Goal: Information Seeking & Learning: Learn about a topic

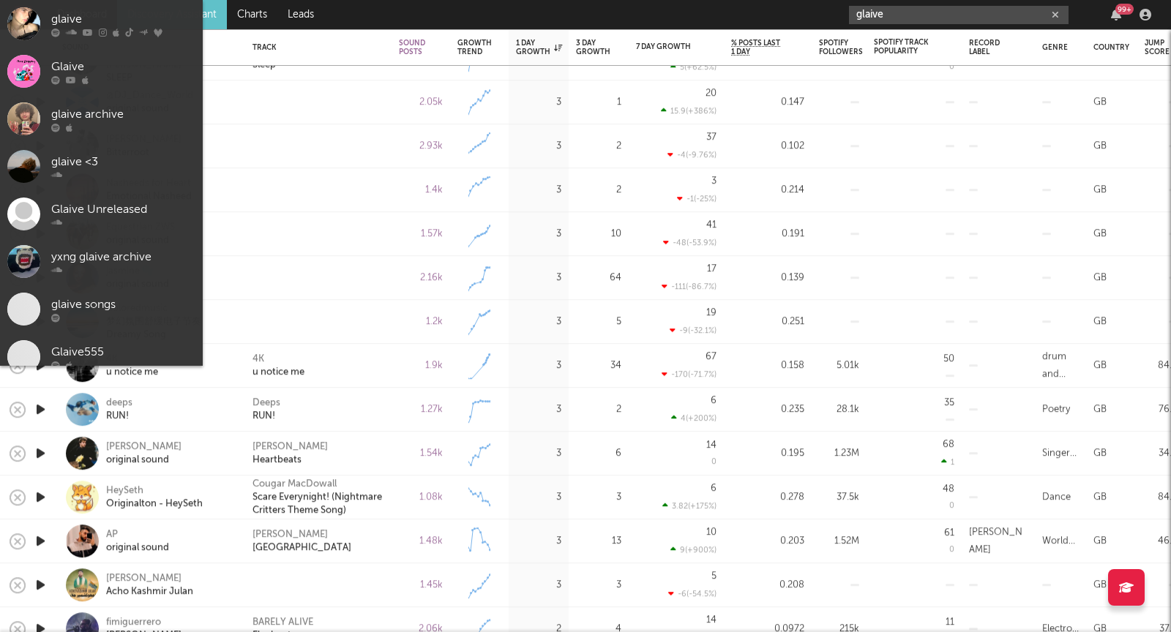
click at [875, 16] on input "glaive" at bounding box center [959, 15] width 220 height 18
click at [875, 15] on input "glaive" at bounding box center [959, 15] width 220 height 18
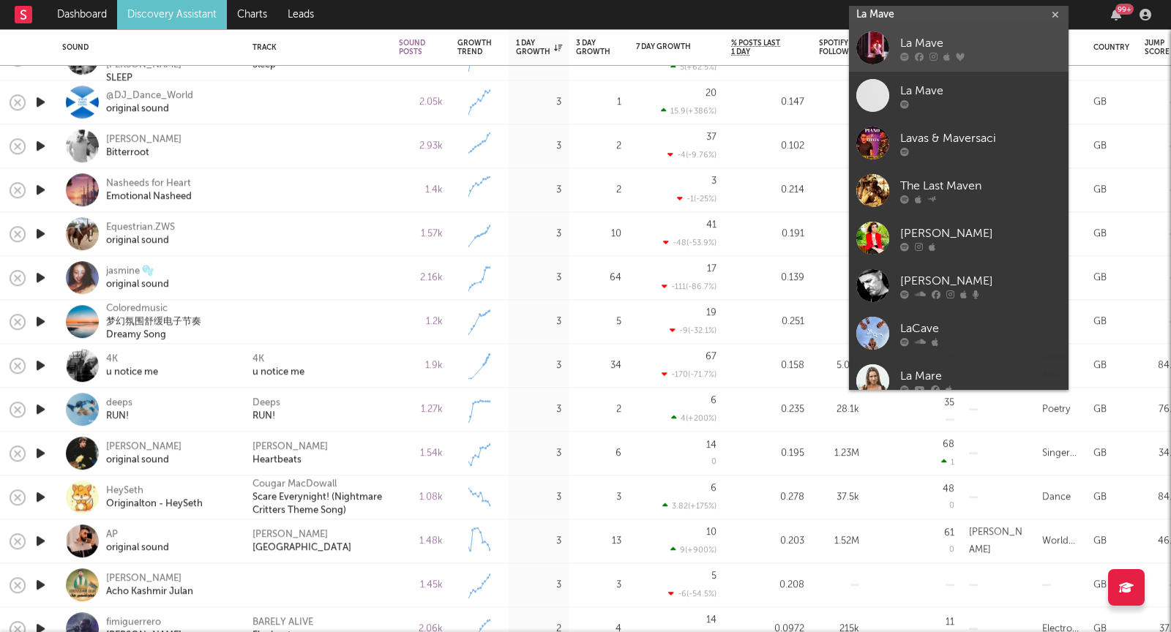
type input "La Mave"
click at [965, 41] on div "La Mave" at bounding box center [980, 44] width 161 height 18
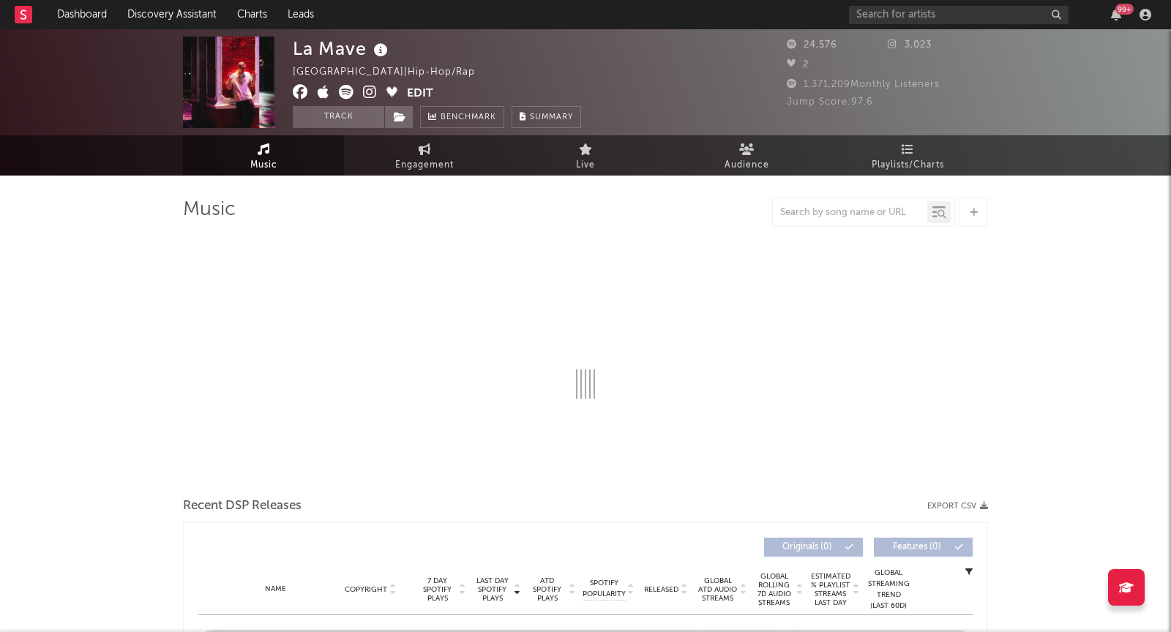
select select "6m"
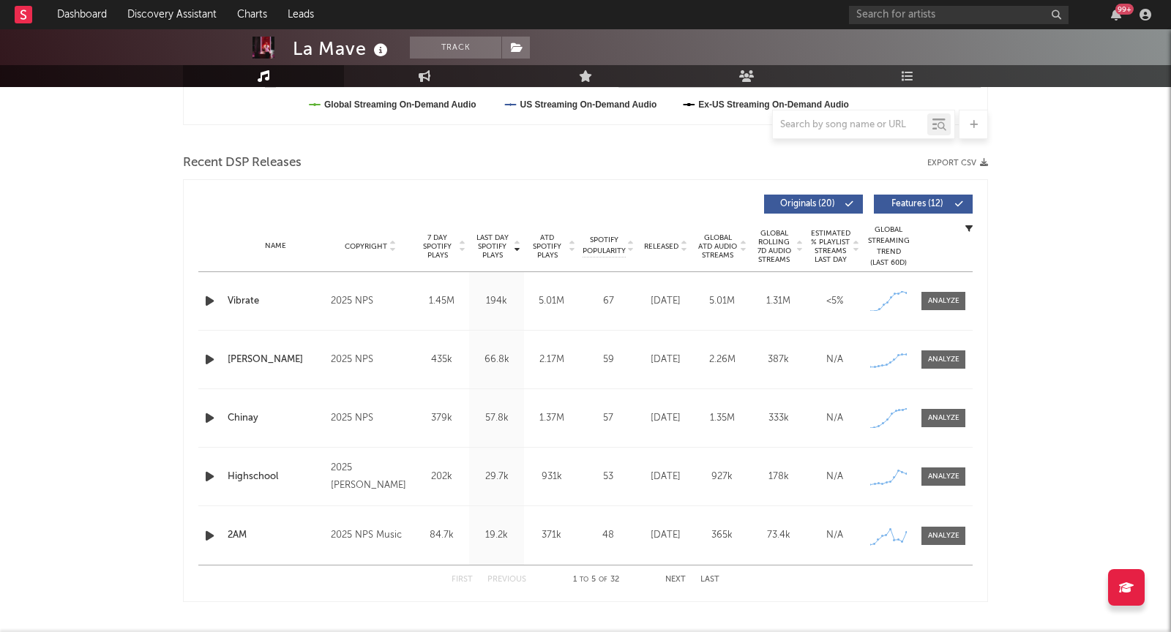
scroll to position [506, 0]
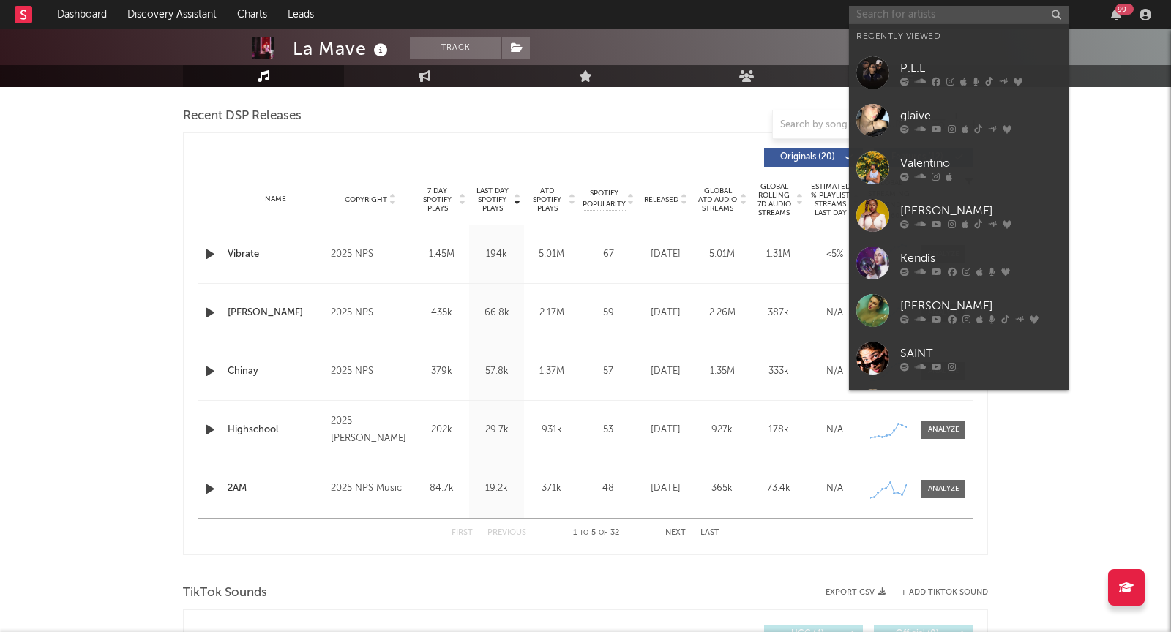
click at [912, 15] on input "text" at bounding box center [959, 15] width 220 height 18
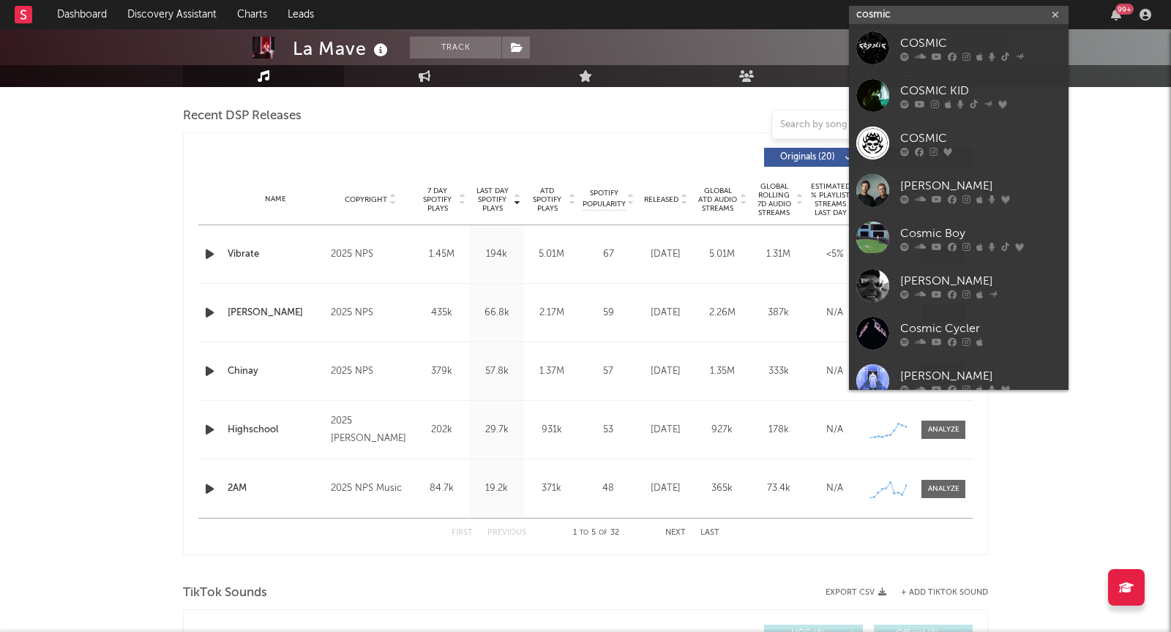
click at [894, 13] on input "cosmic" at bounding box center [959, 15] width 220 height 18
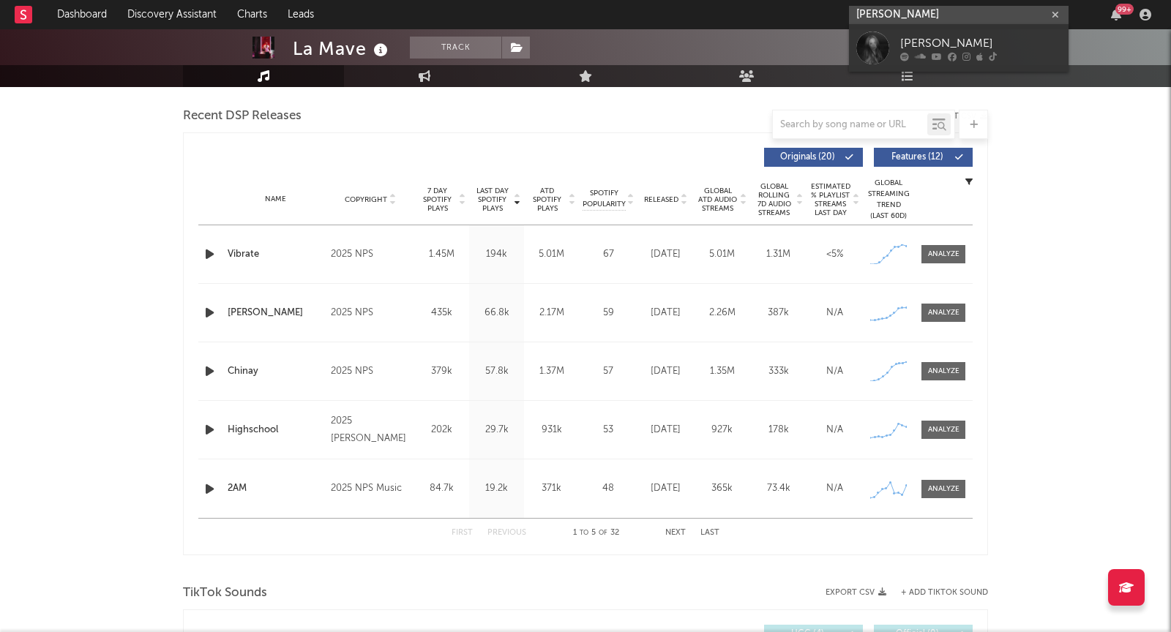
type input "[PERSON_NAME]"
click at [948, 43] on div "[PERSON_NAME]" at bounding box center [980, 44] width 161 height 18
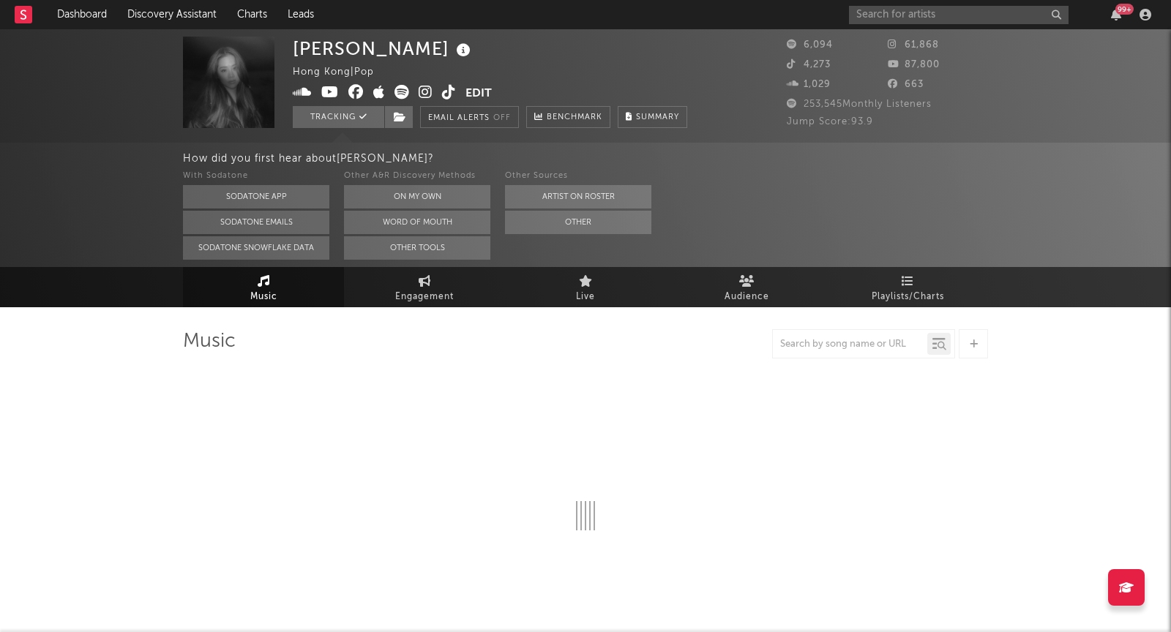
select select "6m"
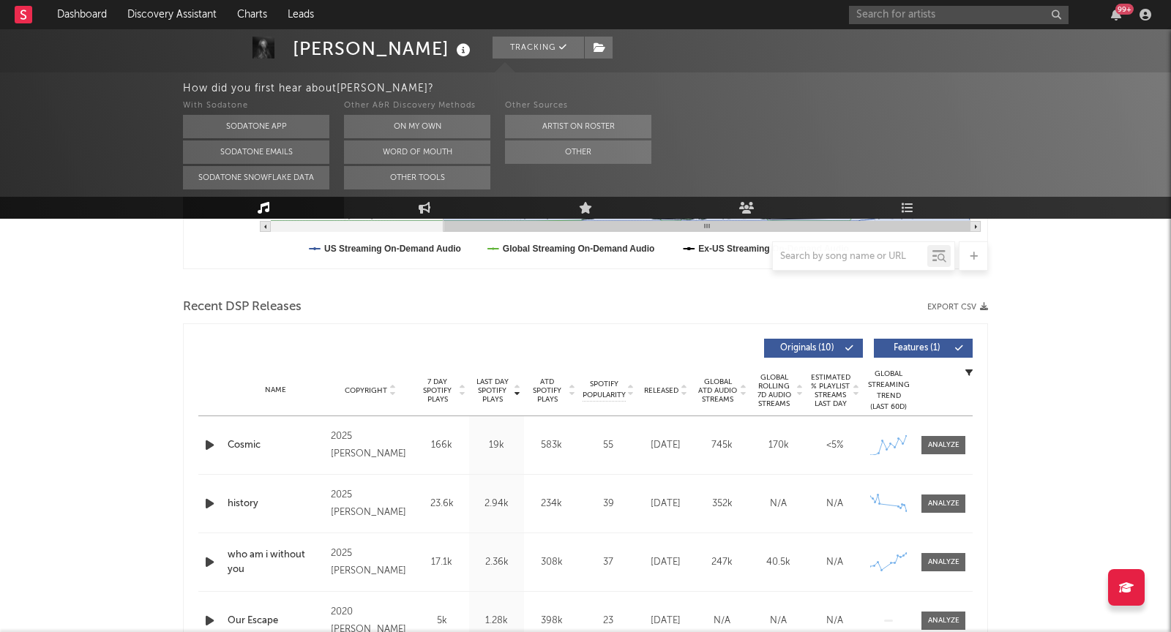
scroll to position [477, 0]
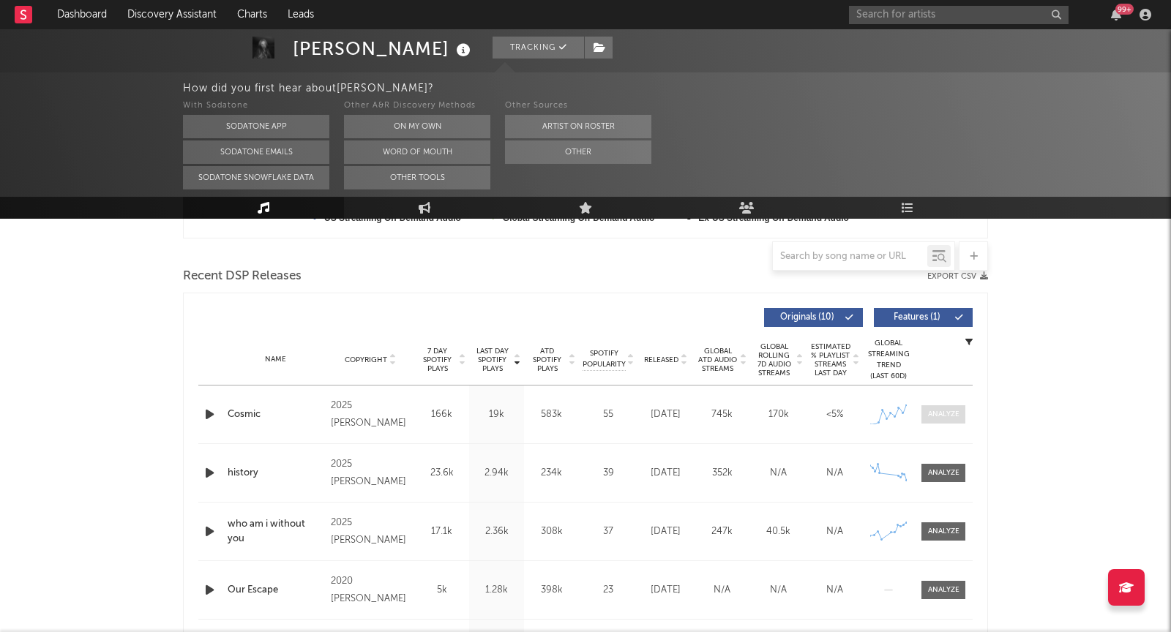
click at [958, 411] on div at bounding box center [943, 414] width 31 height 11
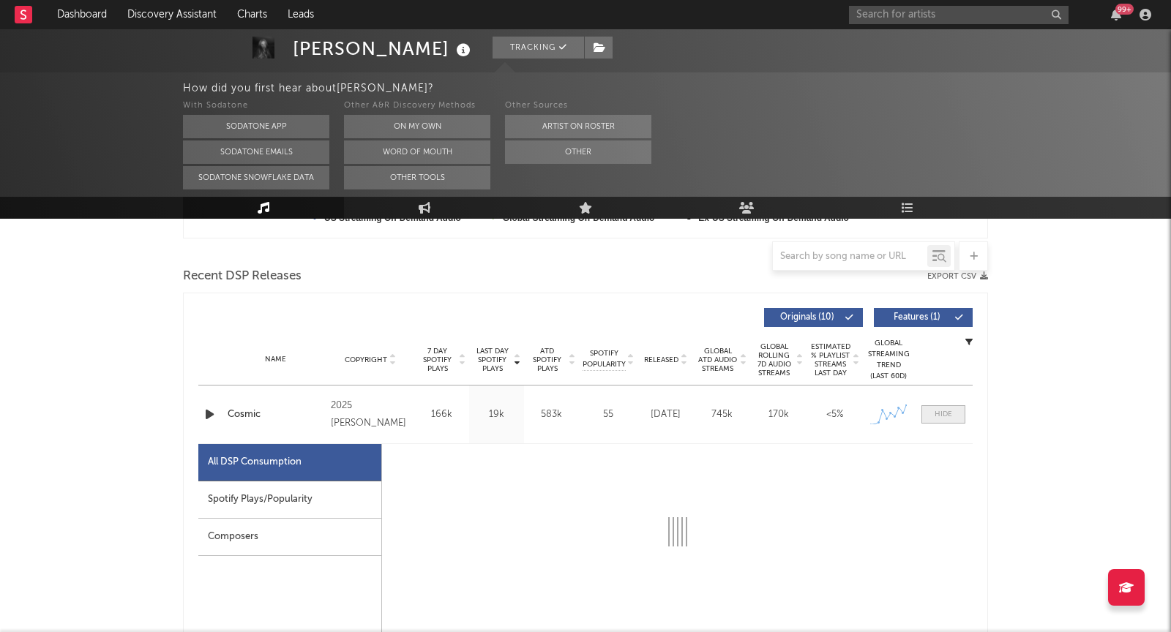
select select "1w"
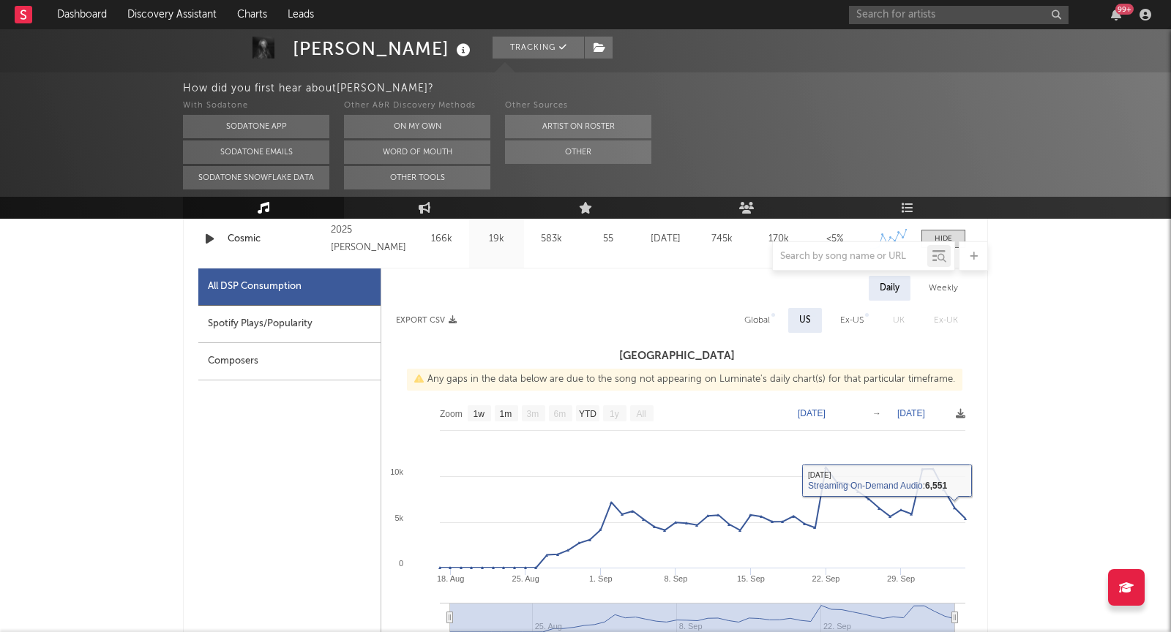
scroll to position [650, 0]
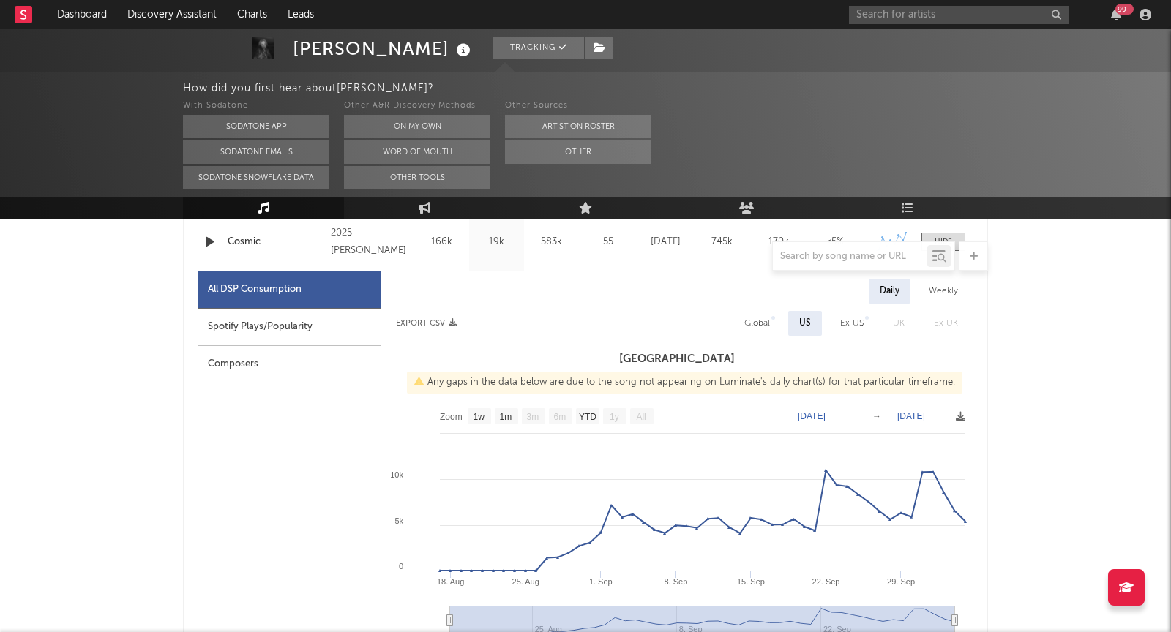
click at [758, 316] on div "Global" at bounding box center [757, 324] width 26 height 18
select select "1w"
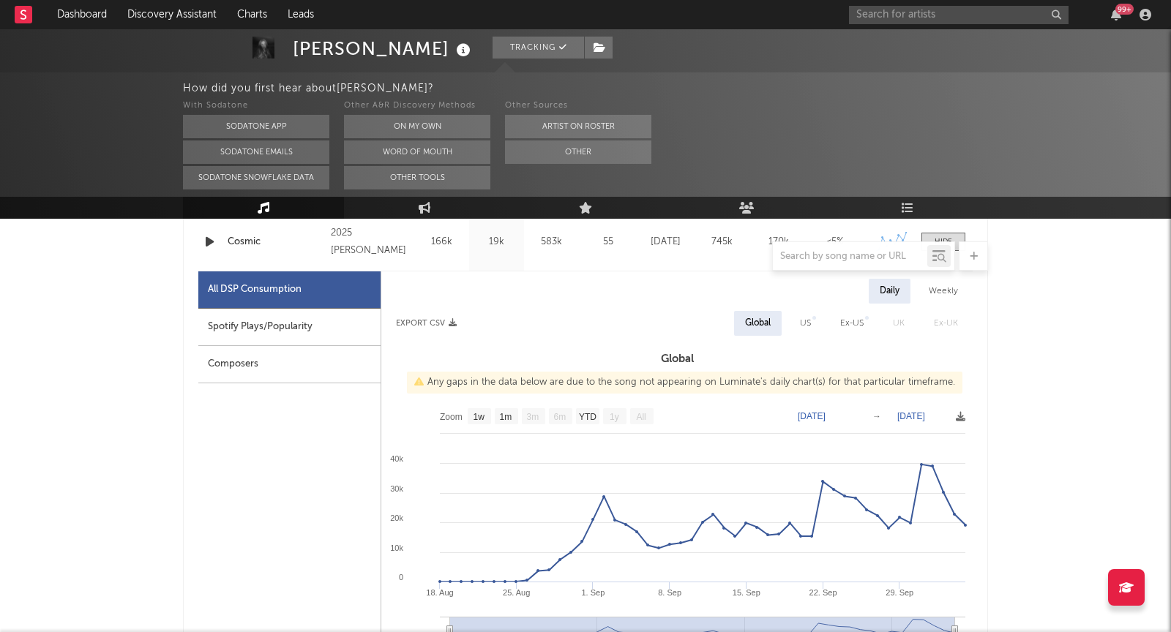
click at [254, 329] on div "Spotify Plays/Popularity" at bounding box center [289, 327] width 182 height 37
select select "1w"
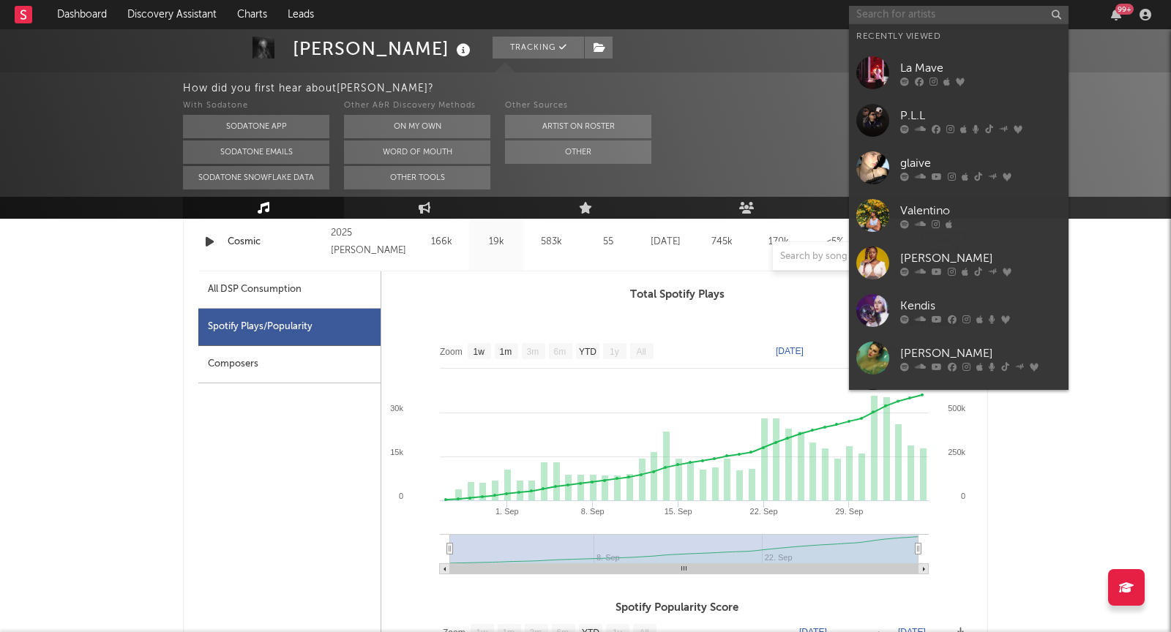
click at [918, 15] on input "text" at bounding box center [959, 15] width 220 height 18
click at [940, 69] on div "La Mave" at bounding box center [980, 69] width 161 height 18
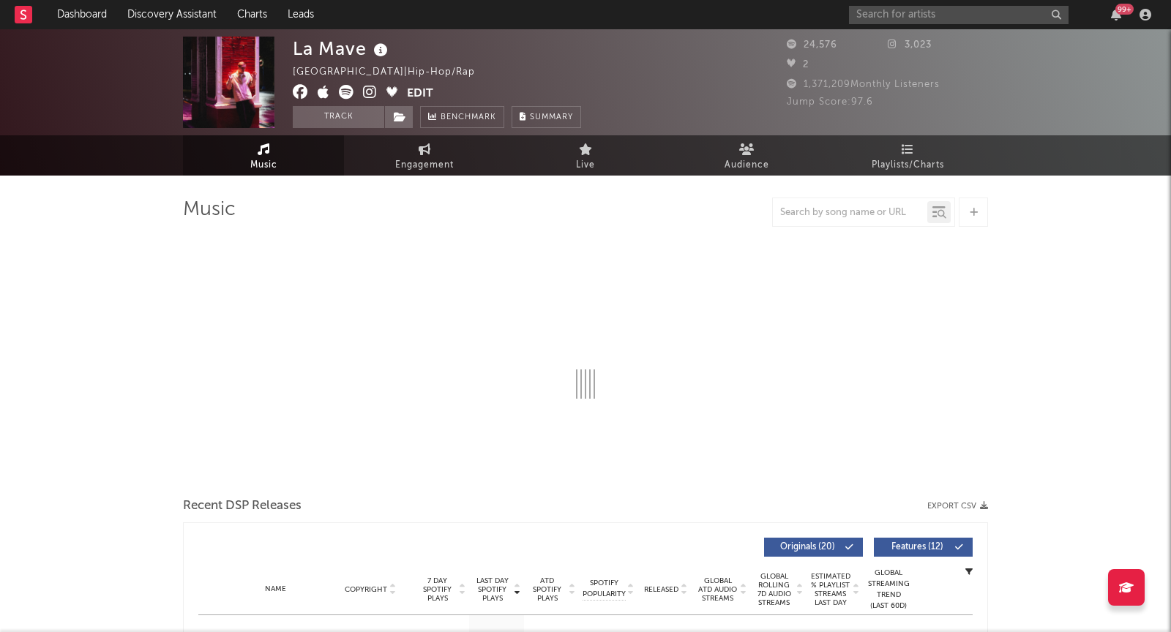
select select "6m"
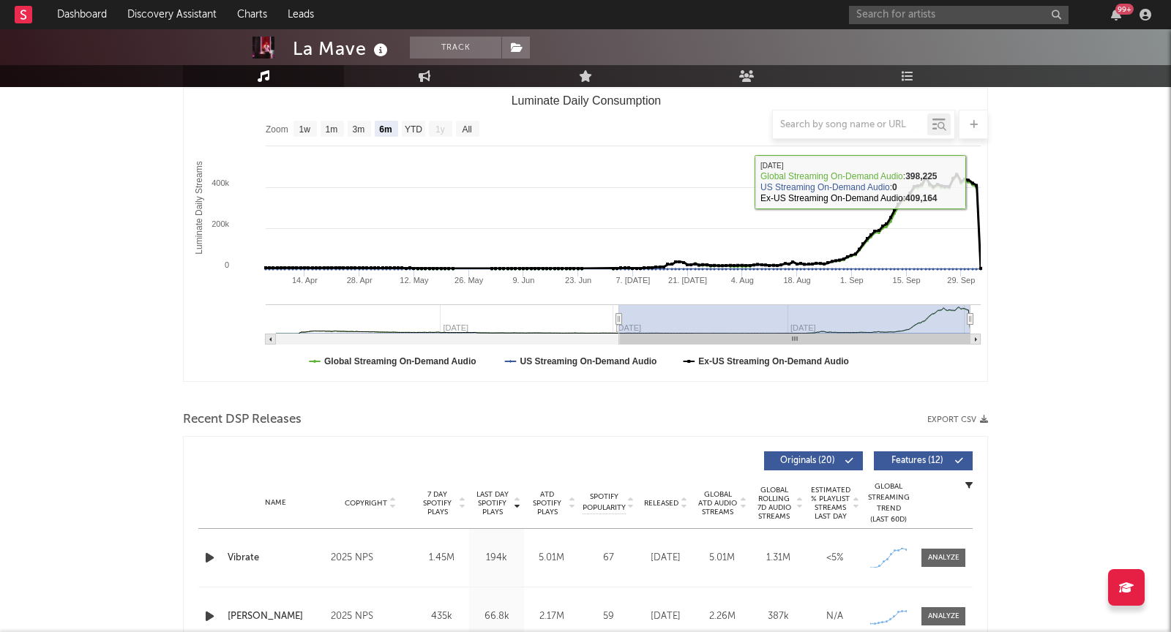
scroll to position [382, 0]
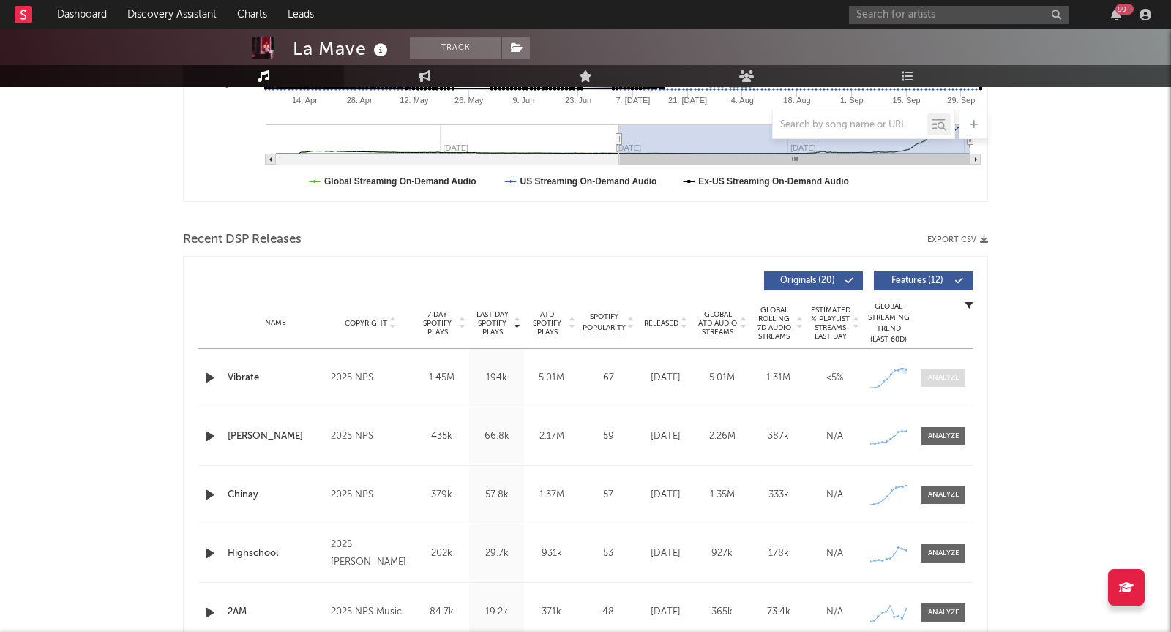
click at [936, 374] on div at bounding box center [943, 378] width 31 height 11
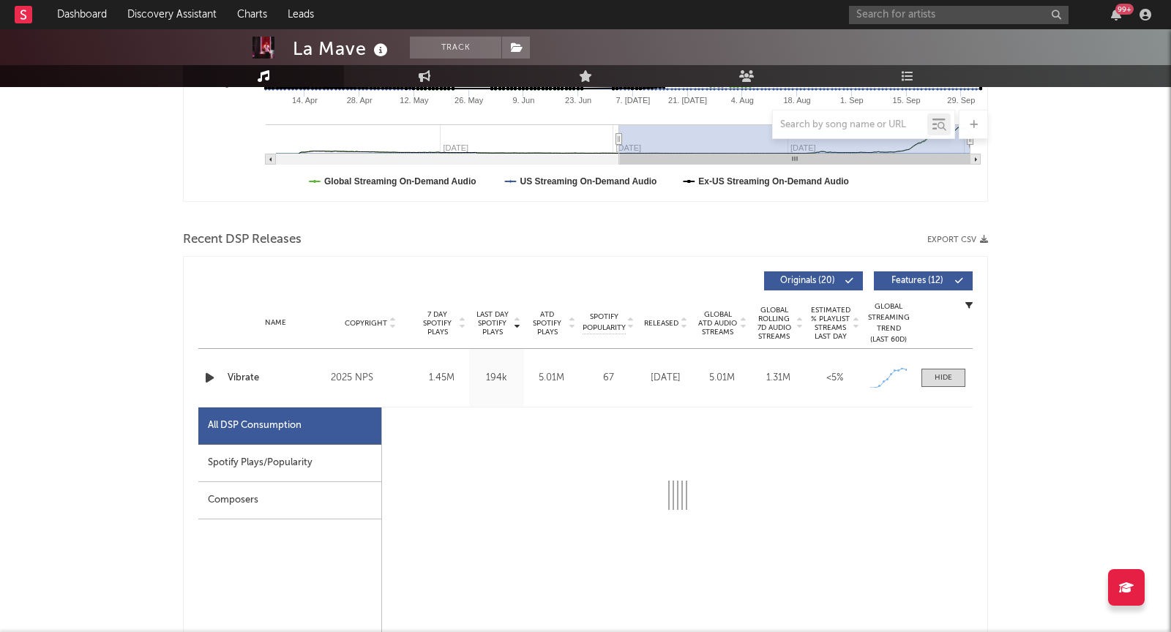
select select "1w"
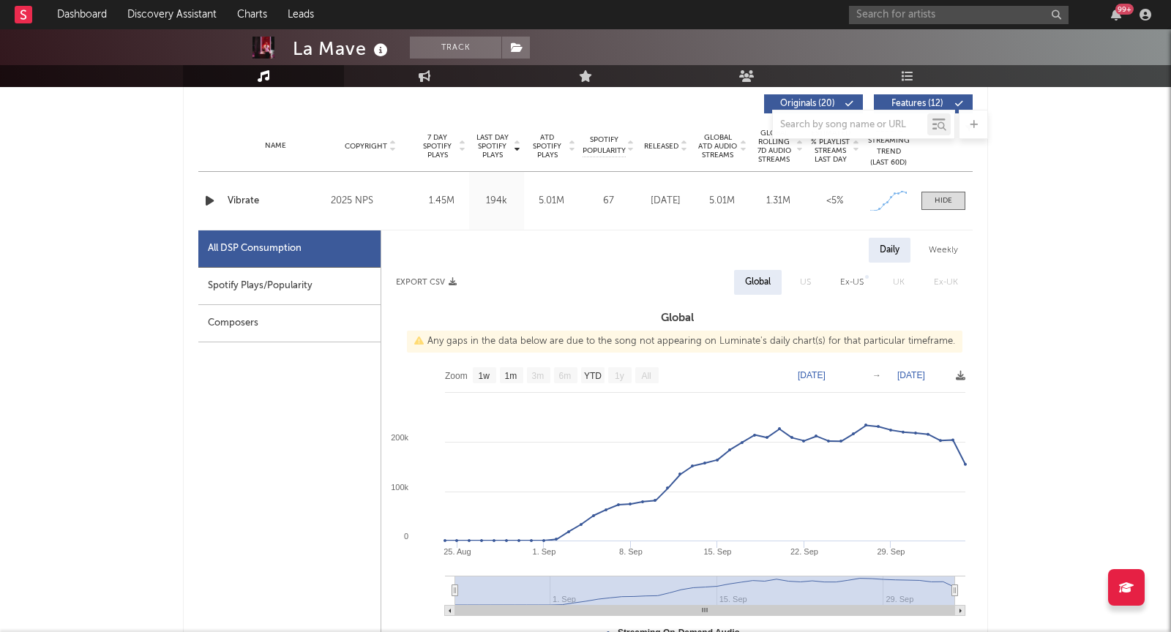
scroll to position [562, 0]
